Goal: Information Seeking & Learning: Learn about a topic

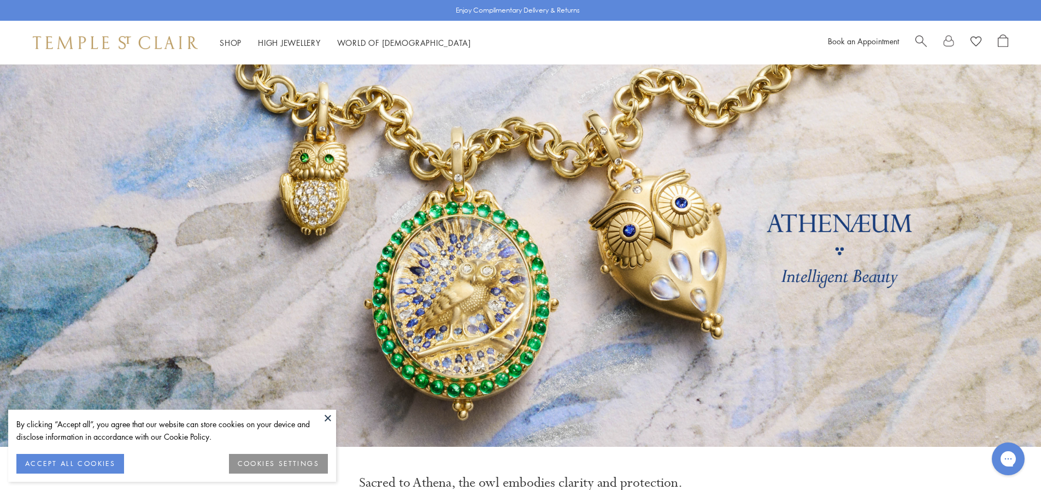
click at [327, 417] on button at bounding box center [328, 418] width 16 height 16
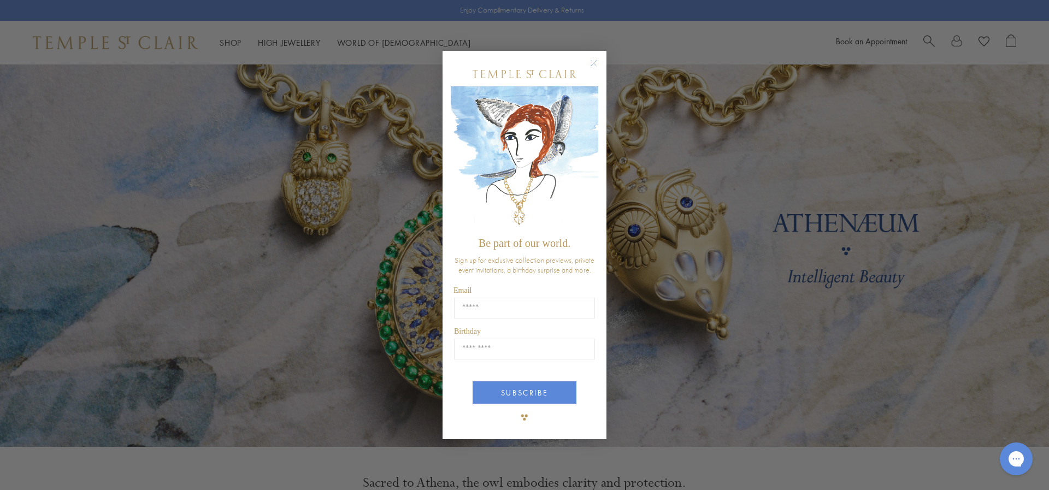
click at [593, 62] on circle "Close dialog" at bounding box center [593, 62] width 13 height 13
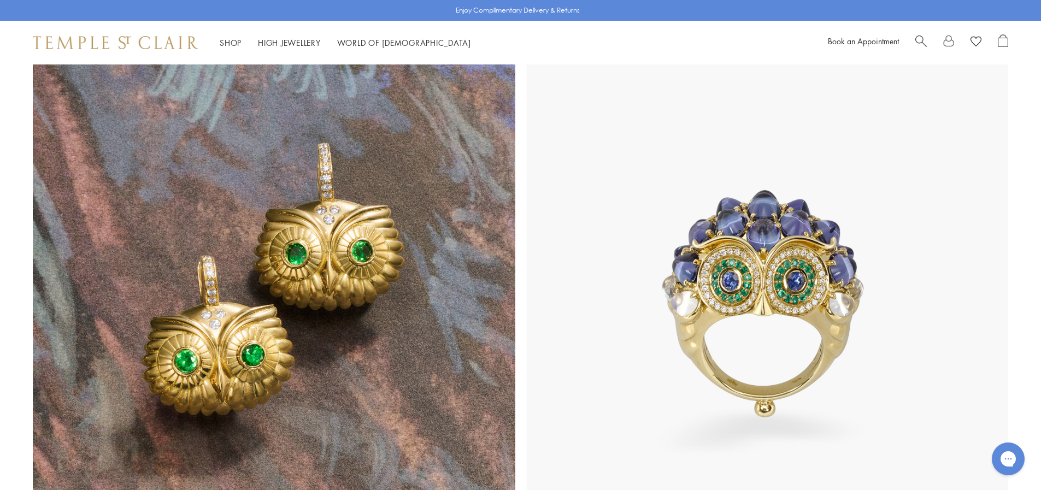
scroll to position [3571, 0]
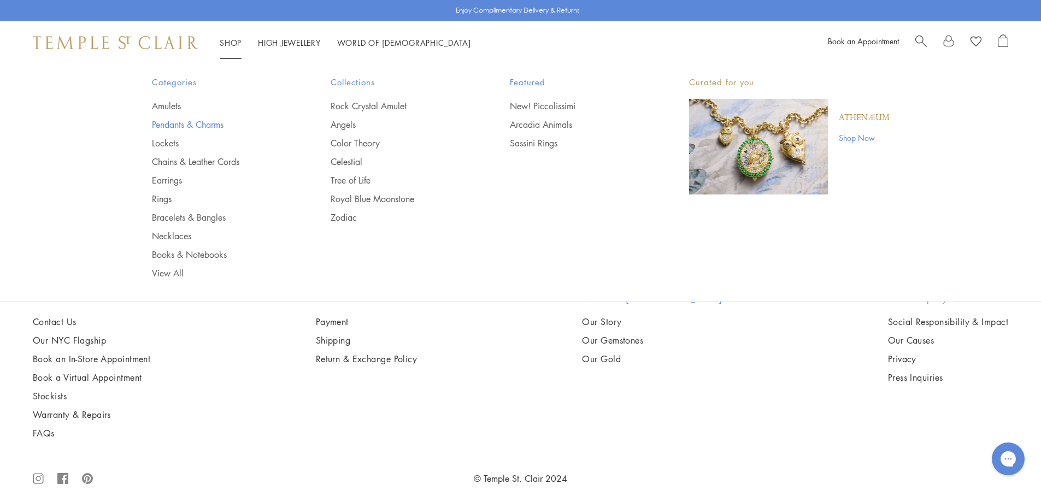
click at [181, 124] on link "Pendants & Charms" at bounding box center [219, 125] width 135 height 12
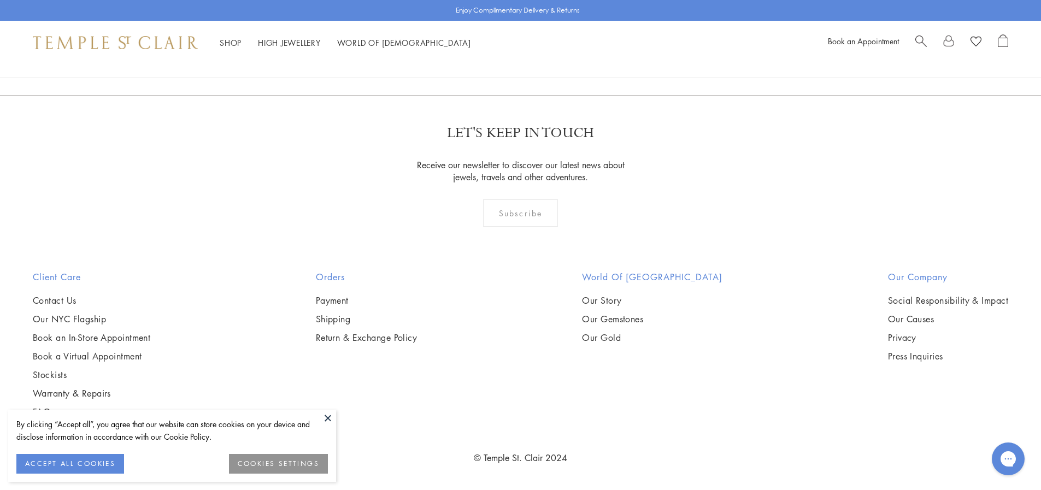
scroll to position [8687, 0]
click at [327, 416] on button at bounding box center [328, 418] width 16 height 16
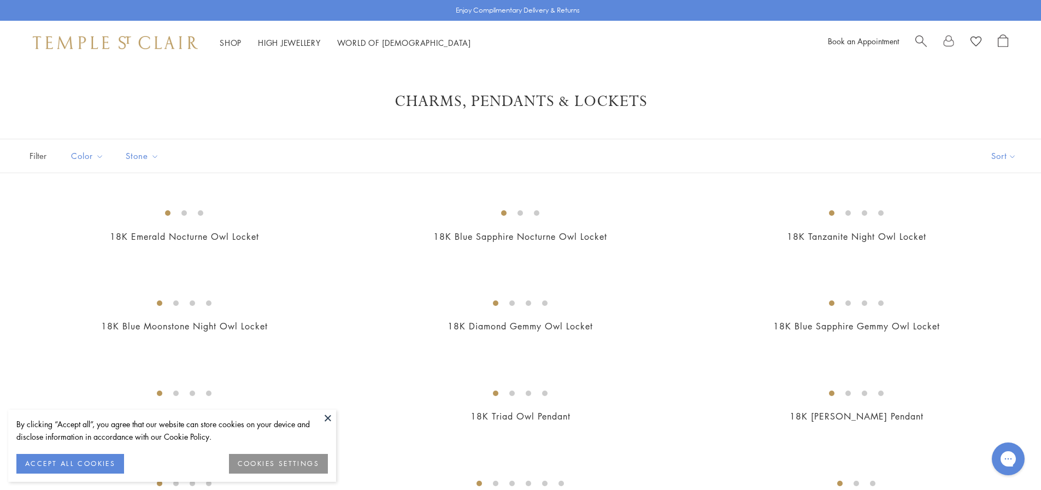
click at [328, 418] on button at bounding box center [328, 418] width 16 height 16
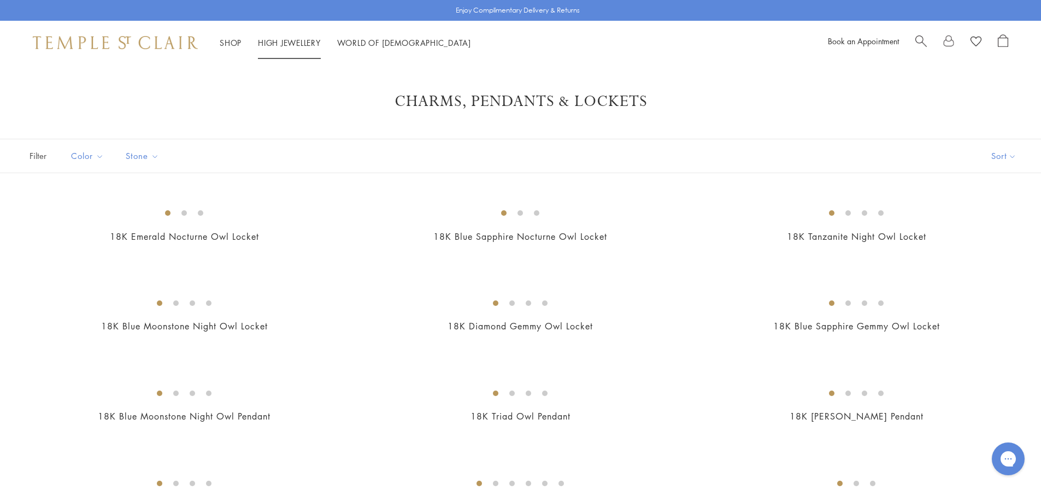
click at [290, 38] on link "High Jewellery High Jewellery" at bounding box center [289, 42] width 63 height 11
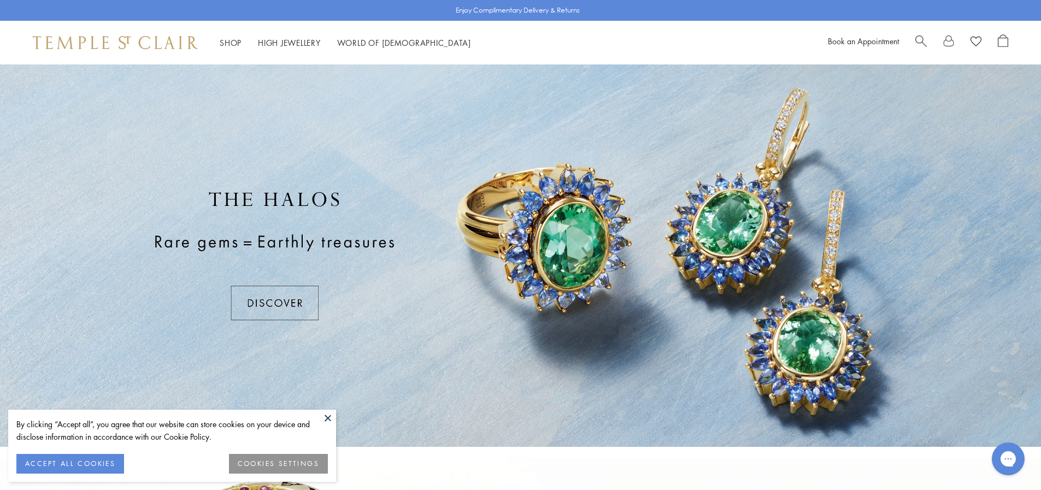
click at [323, 417] on button at bounding box center [328, 418] width 16 height 16
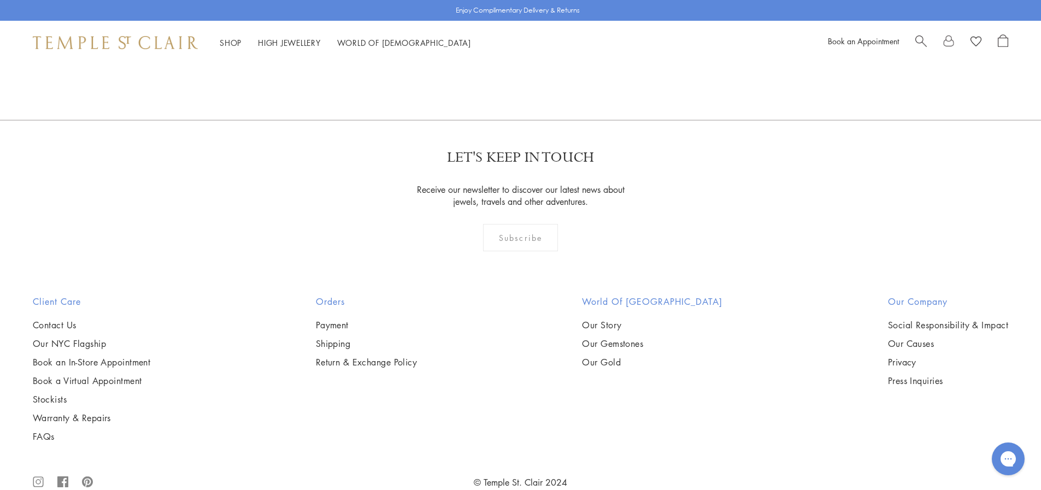
scroll to position [1205, 0]
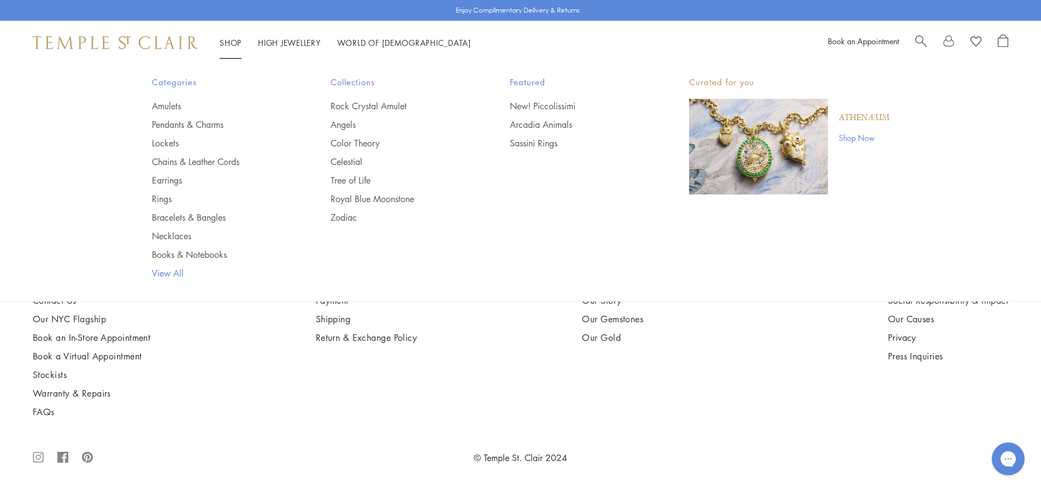
click at [161, 274] on link "View All" at bounding box center [219, 273] width 135 height 12
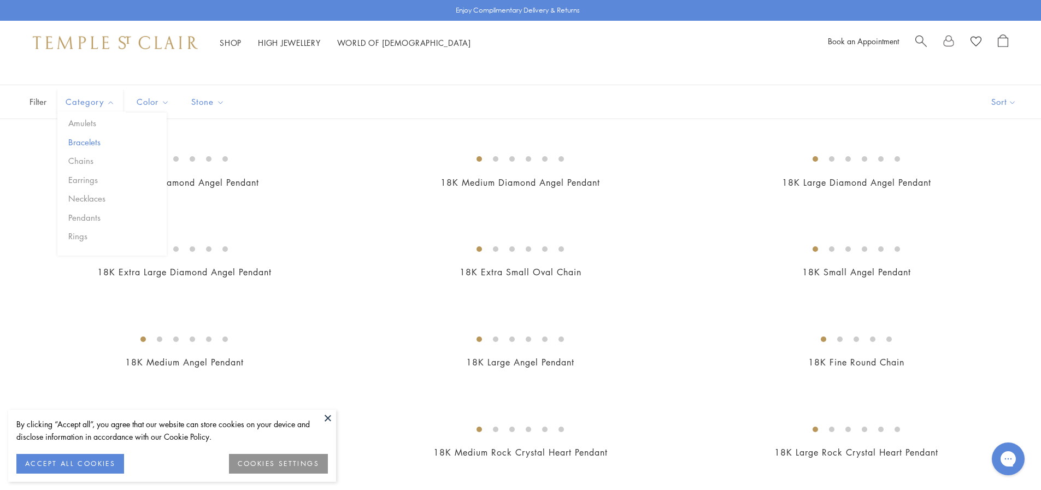
scroll to position [55, 0]
click at [84, 122] on button "Amulets" at bounding box center [116, 122] width 101 height 13
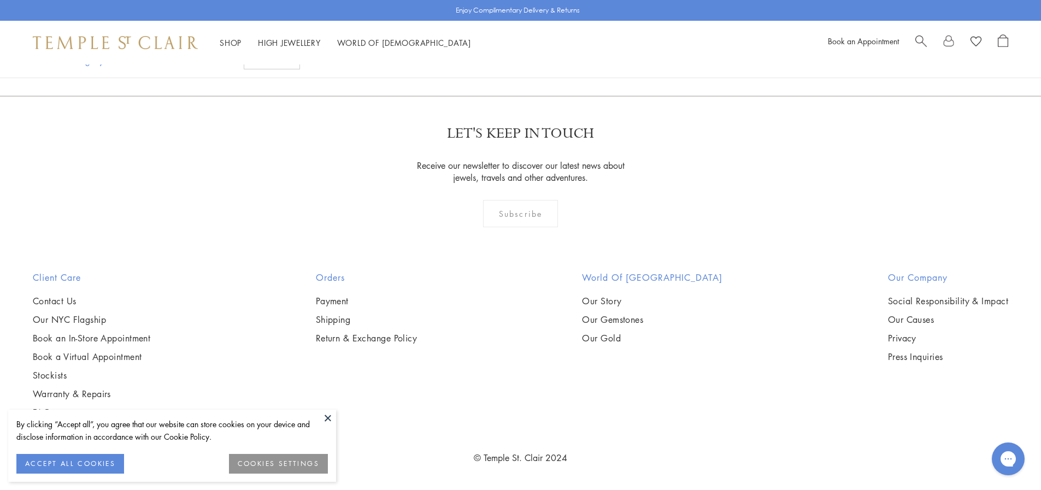
scroll to position [7426, 0]
click at [614, 337] on link "Our Gold" at bounding box center [652, 338] width 140 height 12
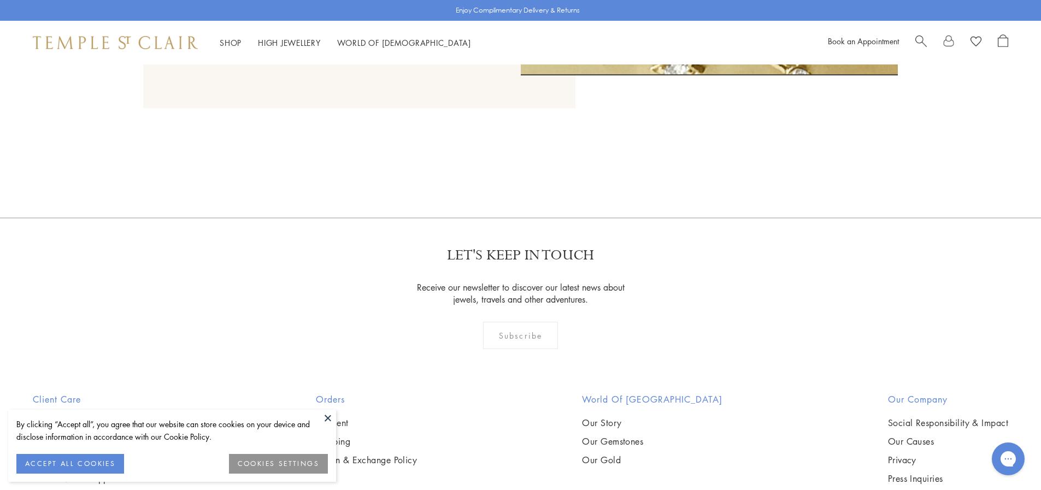
scroll to position [1513, 0]
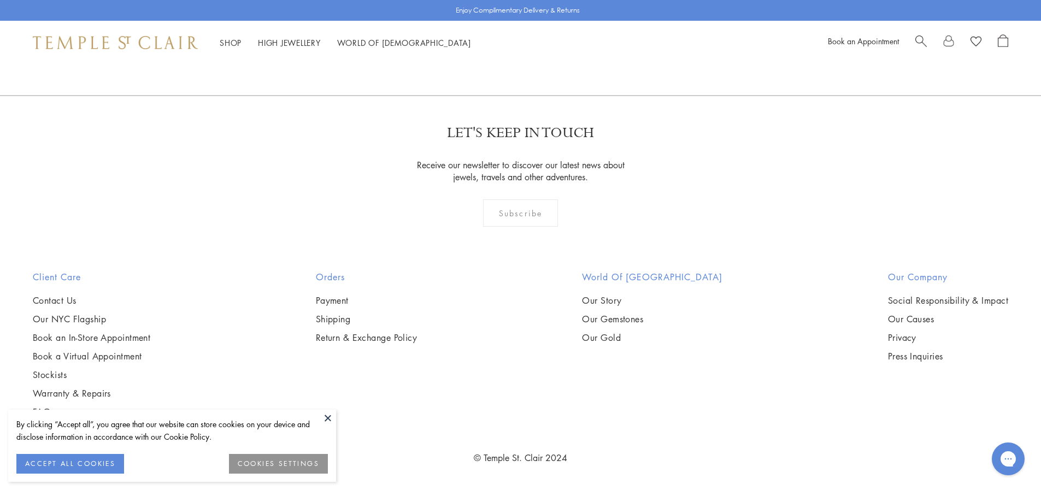
click at [329, 419] on button at bounding box center [328, 418] width 16 height 16
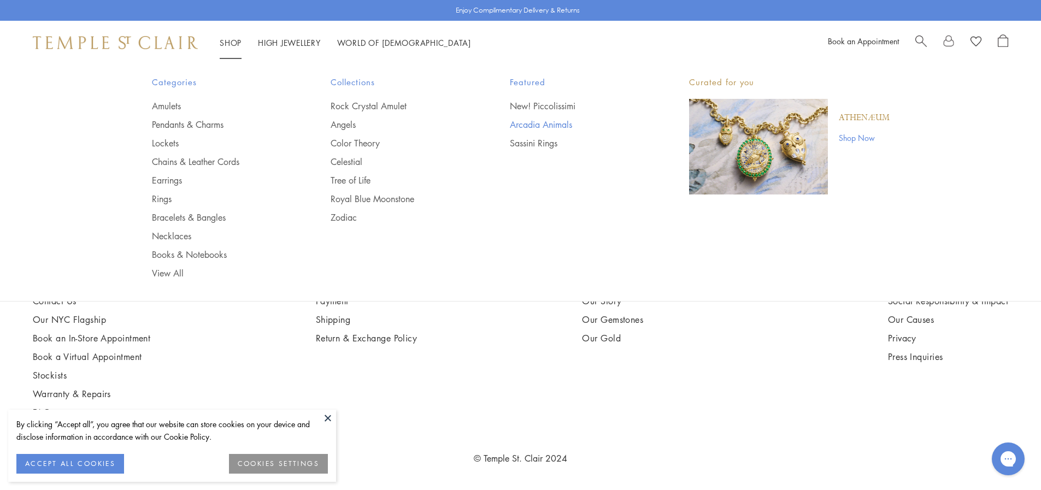
click at [525, 124] on link "Arcadia Animals" at bounding box center [577, 125] width 135 height 12
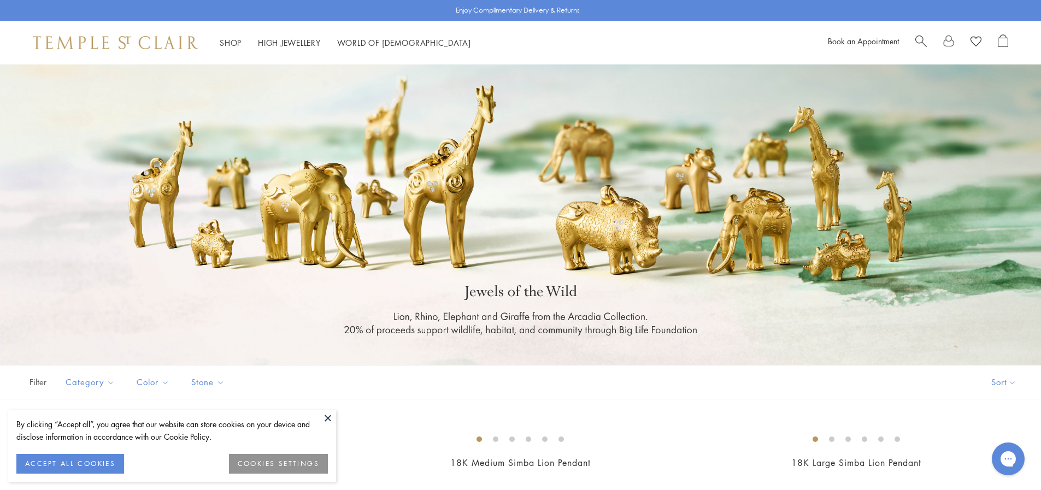
click at [325, 418] on button at bounding box center [328, 418] width 16 height 16
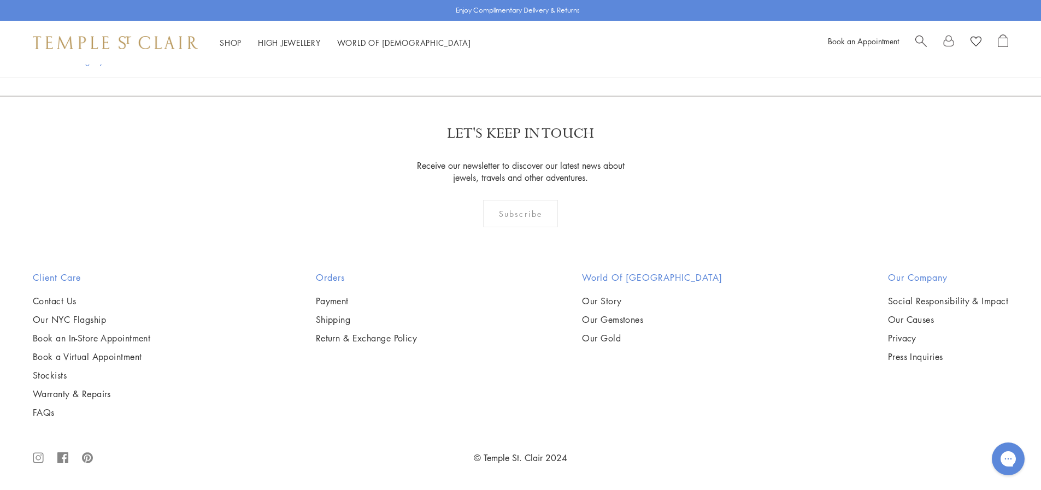
scroll to position [756, 0]
click at [0, 0] on img at bounding box center [0, 0] width 0 height 0
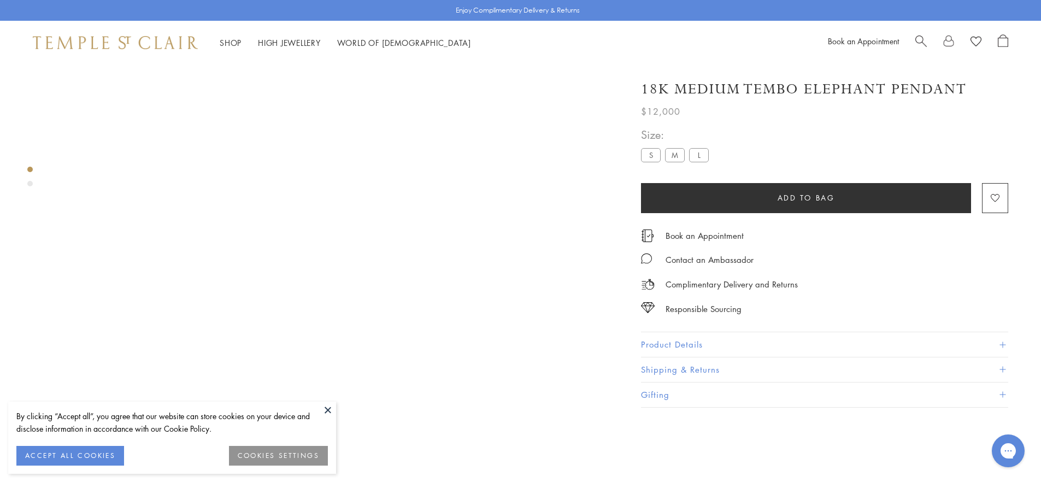
scroll to position [64, 0]
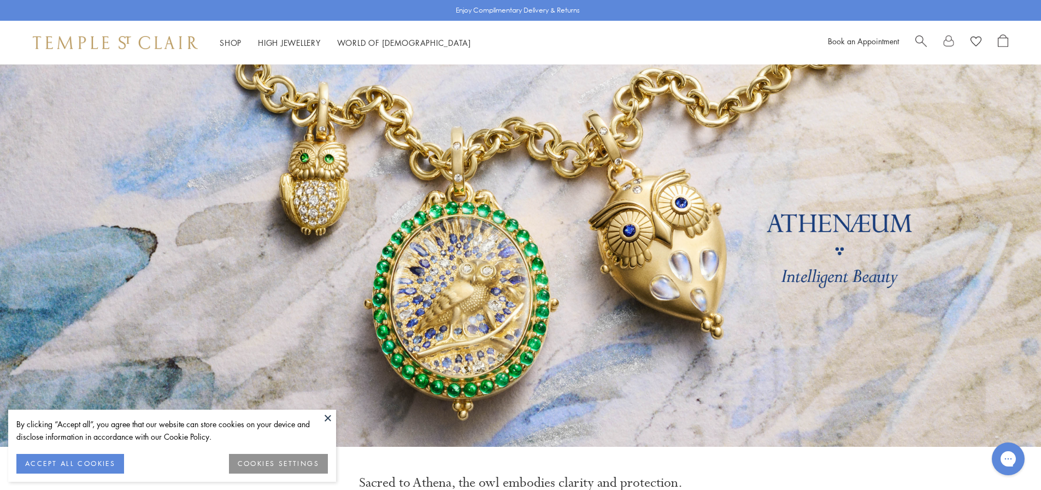
scroll to position [55, 0]
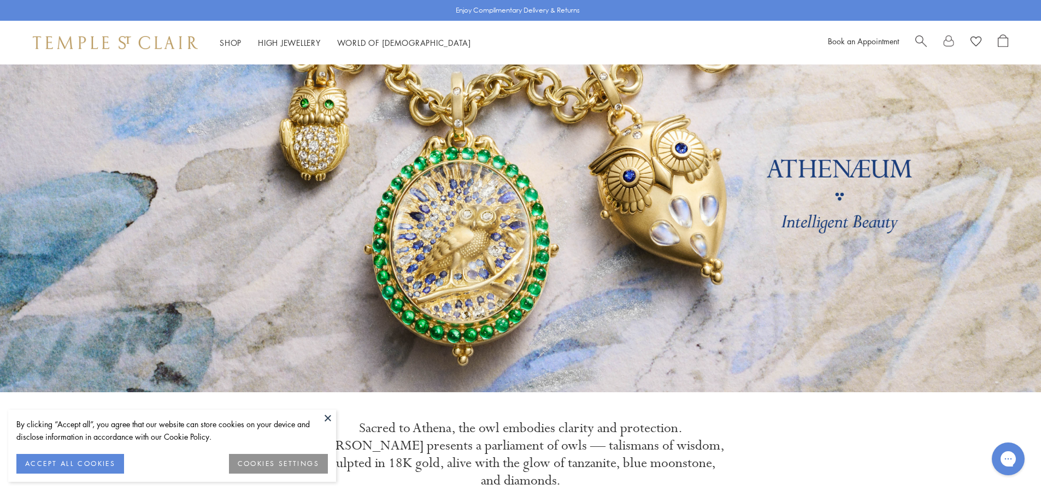
click at [328, 417] on button at bounding box center [328, 418] width 16 height 16
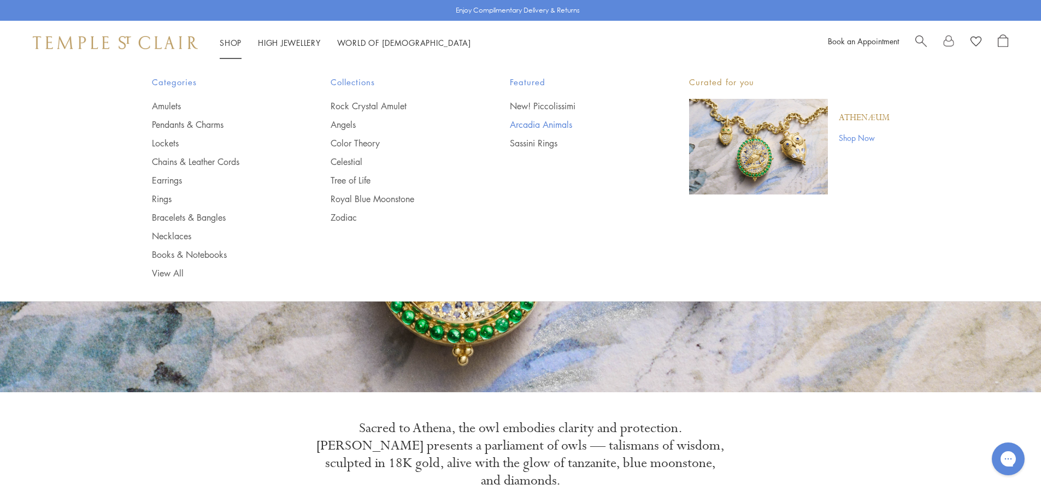
click at [516, 126] on link "Arcadia Animals" at bounding box center [577, 125] width 135 height 12
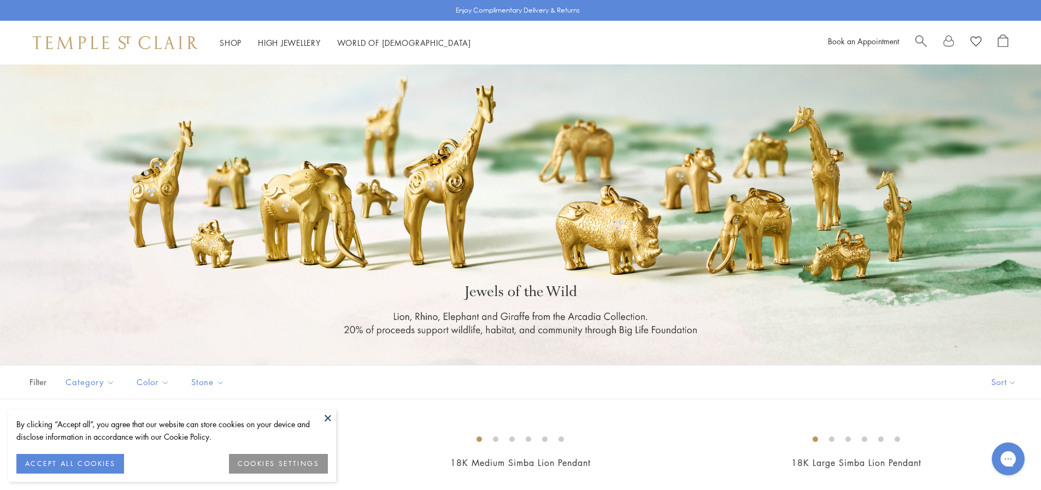
click at [326, 419] on button at bounding box center [328, 418] width 16 height 16
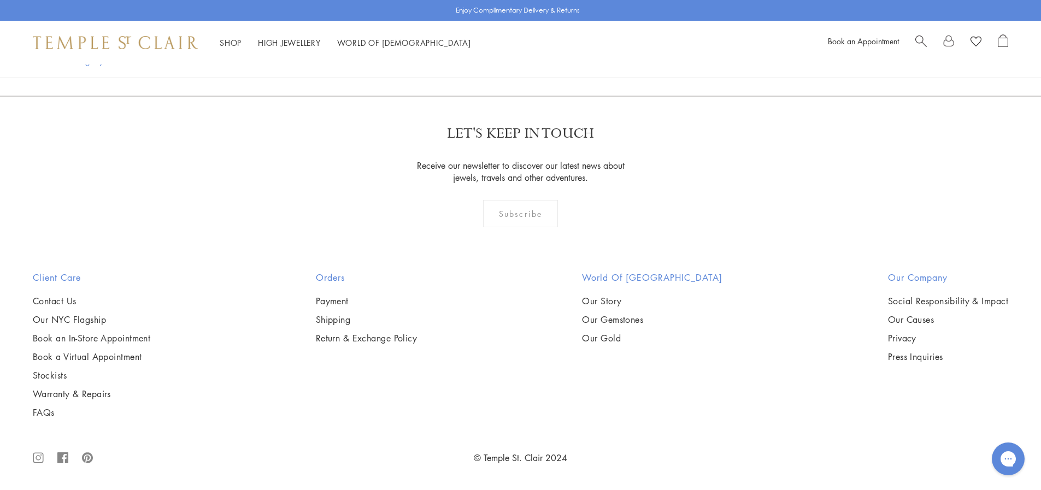
scroll to position [753, 0]
click at [0, 0] on img at bounding box center [0, 0] width 0 height 0
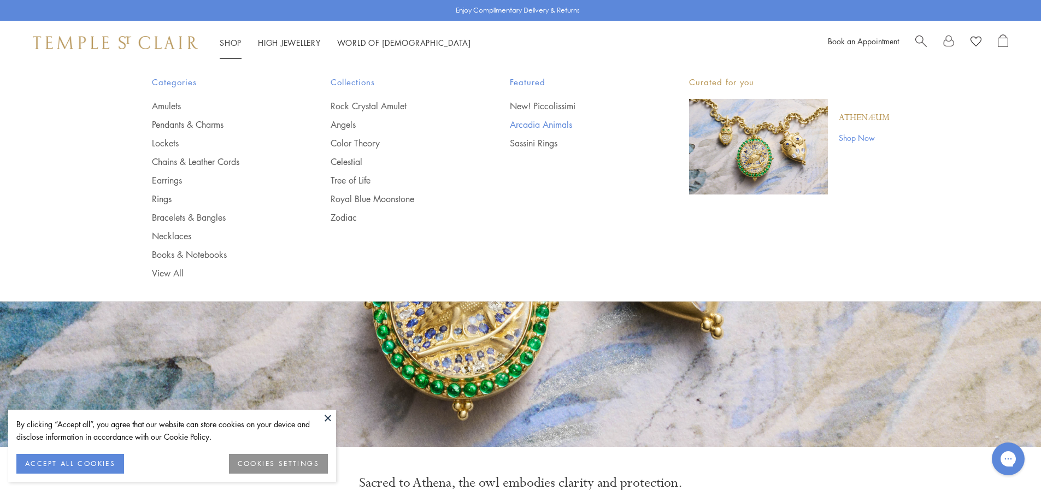
click at [529, 123] on link "Arcadia Animals" at bounding box center [577, 125] width 135 height 12
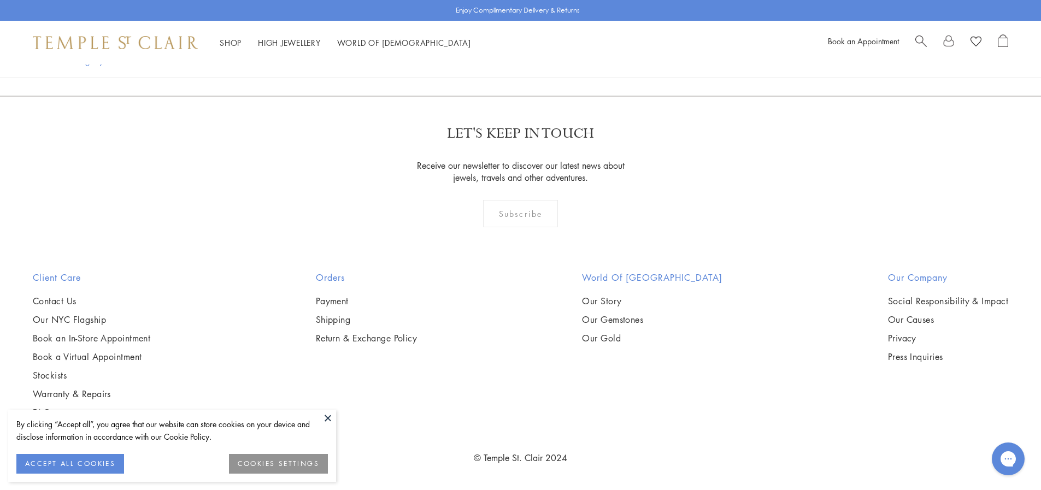
scroll to position [1574, 0]
click at [330, 415] on button at bounding box center [328, 418] width 16 height 16
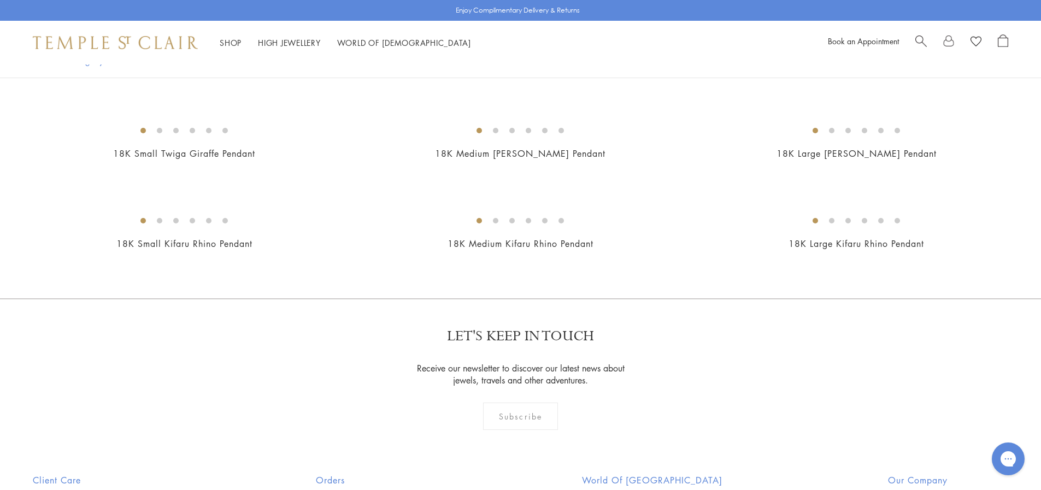
scroll to position [299, 0]
